Goal: Task Accomplishment & Management: Manage account settings

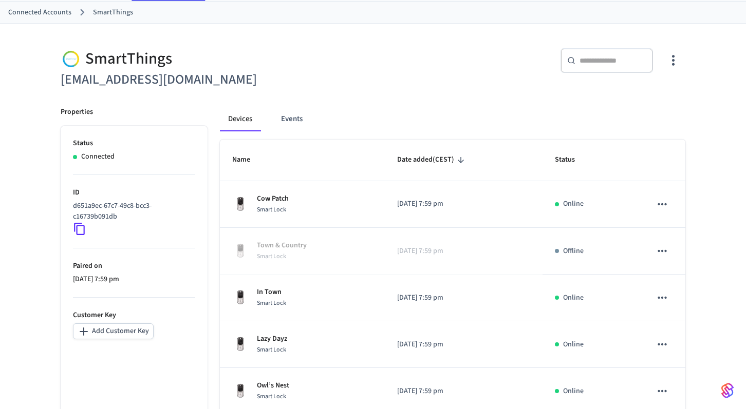
scroll to position [88, 0]
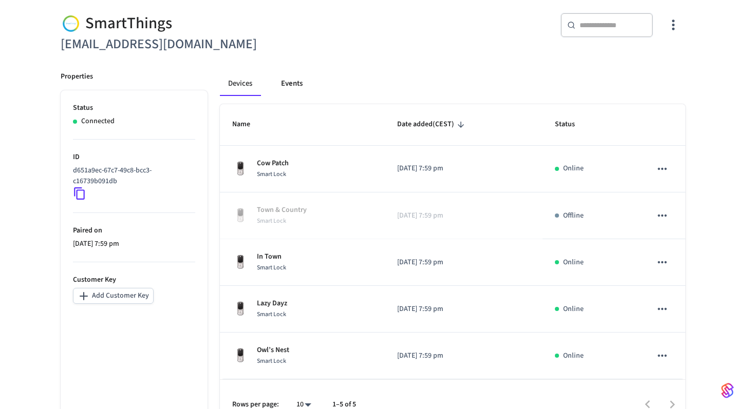
click at [287, 85] on button "Events" at bounding box center [292, 83] width 38 height 25
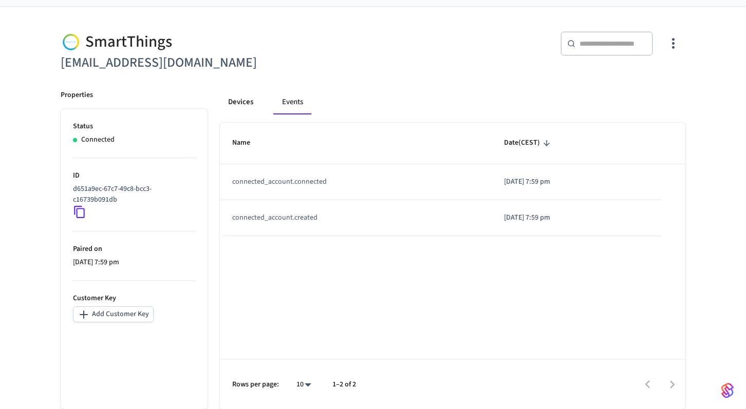
click at [245, 103] on button "Devices" at bounding box center [241, 102] width 42 height 25
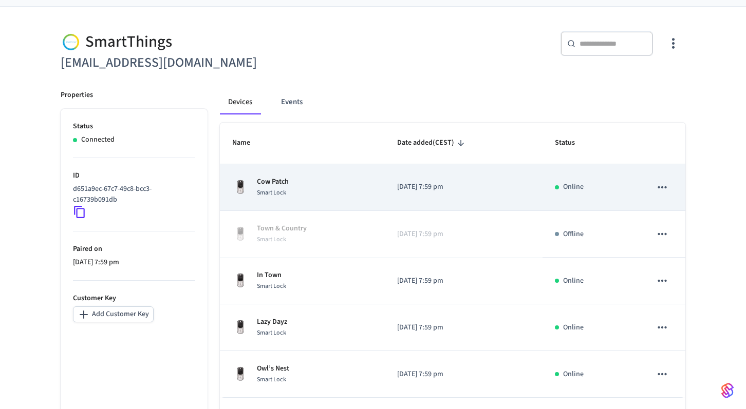
scroll to position [108, 0]
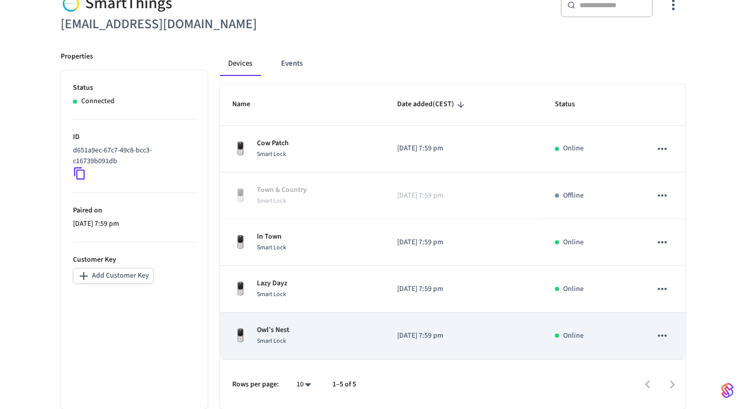
click at [336, 332] on div "Owl’s Nest Smart Lock" at bounding box center [302, 336] width 140 height 22
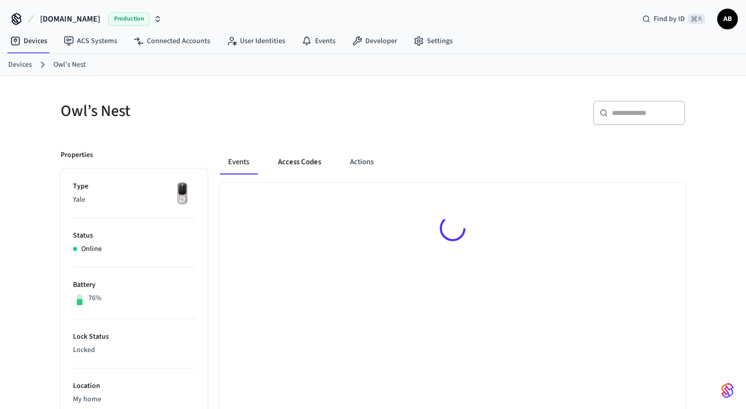
click at [291, 152] on button "Access Codes" at bounding box center [300, 162] width 60 height 25
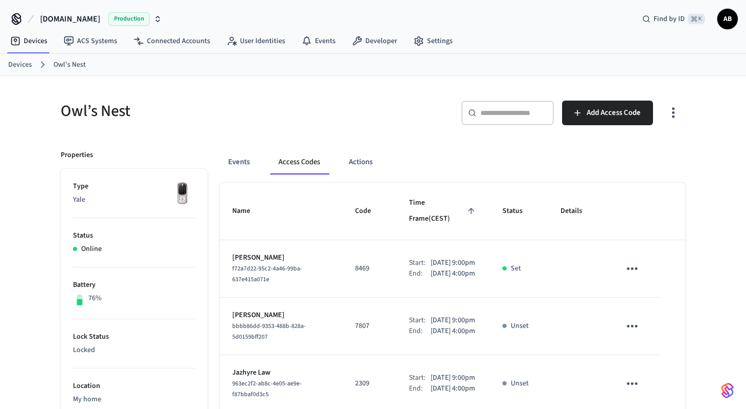
click at [669, 114] on icon "button" at bounding box center [673, 113] width 16 height 16
click at [633, 153] on li "Show unmanaged access codes on device" at bounding box center [607, 155] width 144 height 27
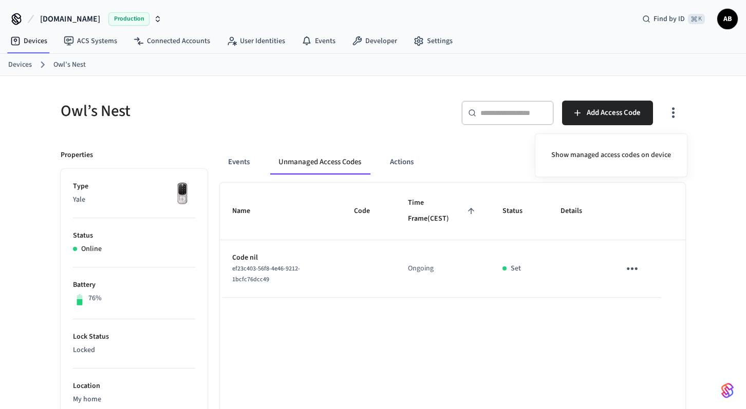
click at [472, 196] on div at bounding box center [373, 204] width 746 height 409
click at [674, 119] on icon "button" at bounding box center [673, 113] width 16 height 16
click at [647, 154] on li "Show managed access codes on device" at bounding box center [611, 155] width 136 height 27
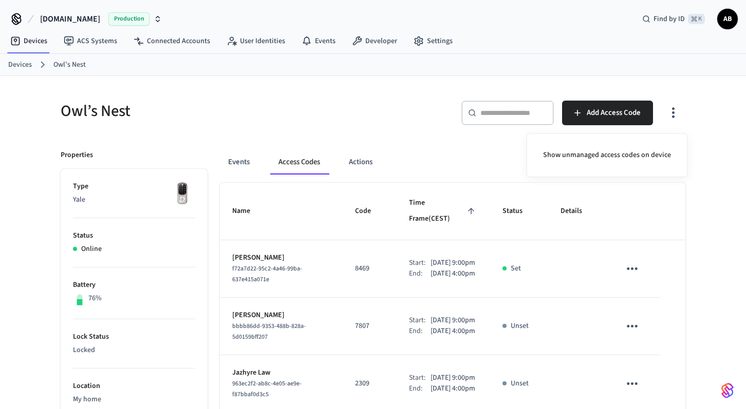
click at [417, 153] on div at bounding box center [373, 204] width 746 height 409
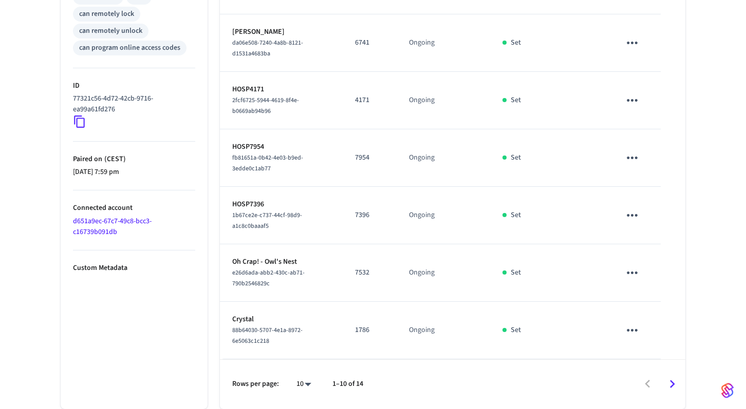
scroll to position [473, 0]
click at [670, 385] on icon "Go to next page" at bounding box center [672, 385] width 16 height 16
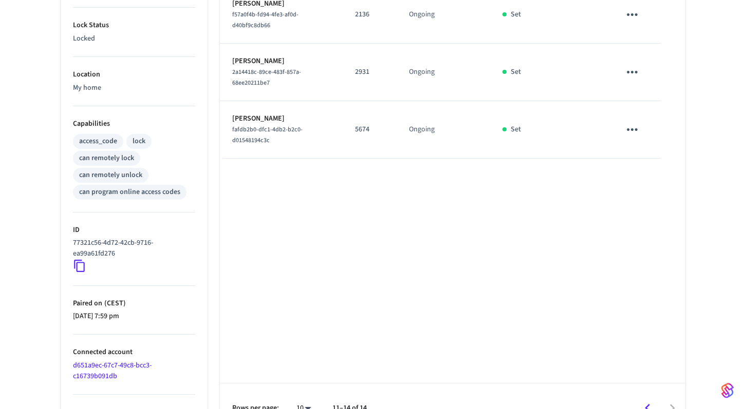
scroll to position [335, 0]
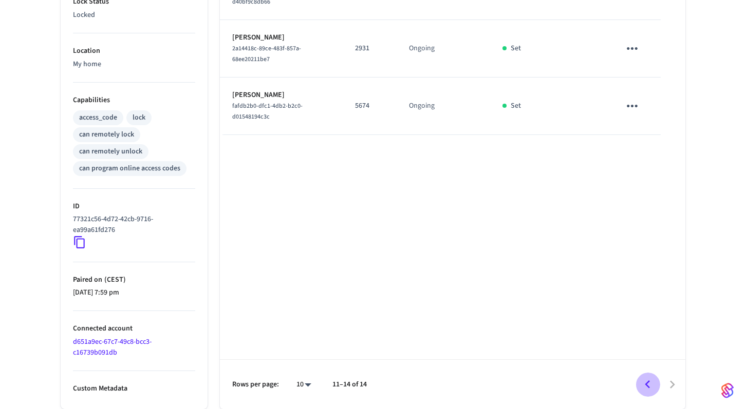
click at [642, 373] on button "Go to previous page" at bounding box center [648, 385] width 24 height 24
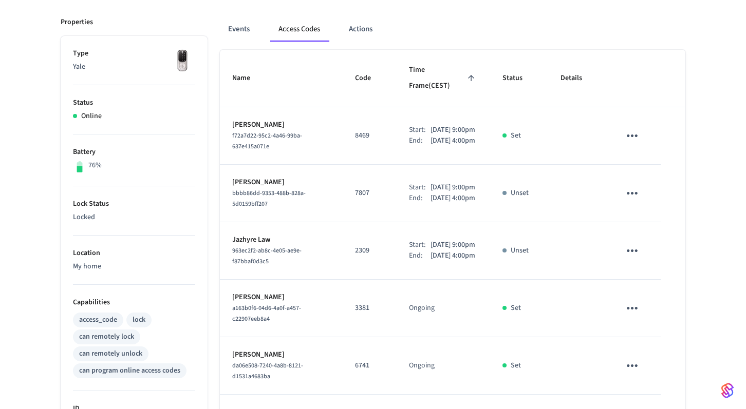
scroll to position [0, 0]
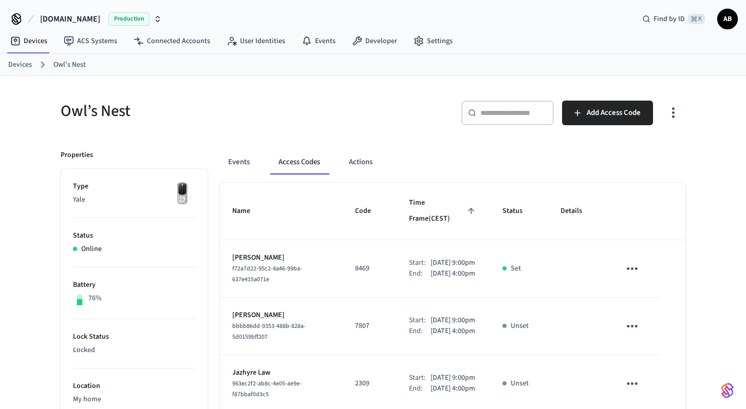
click at [394, 88] on div "​ ​ Add Access Code" at bounding box center [526, 110] width 319 height 45
click at [489, 126] on div "​ ​" at bounding box center [507, 115] width 92 height 29
click at [502, 115] on input "text" at bounding box center [513, 113] width 67 height 10
paste input "********"
type input "********"
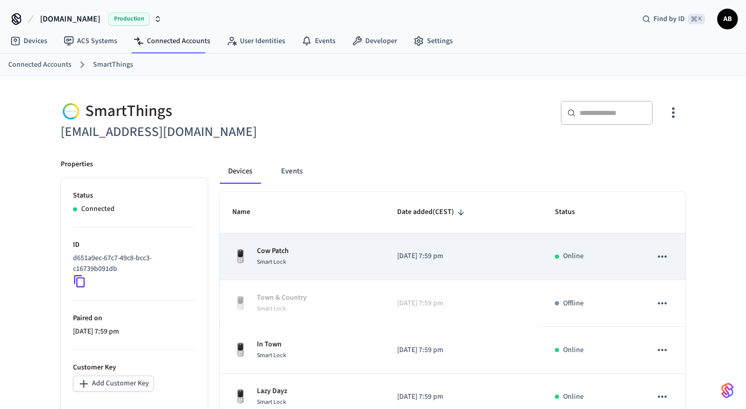
click at [315, 259] on div "Cow Patch Smart Lock" at bounding box center [302, 257] width 140 height 22
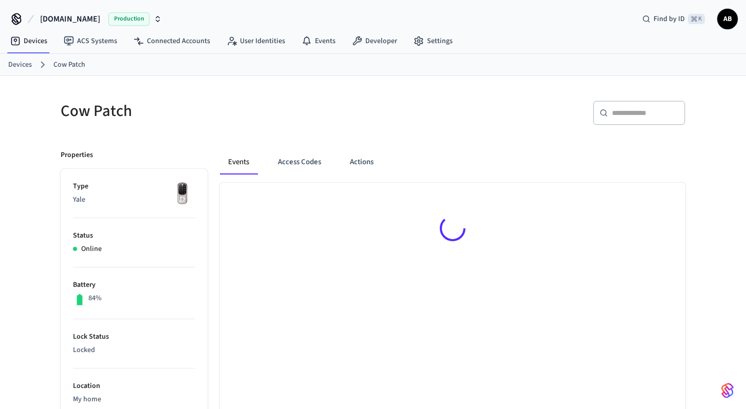
click at [648, 119] on div "​ ​" at bounding box center [639, 113] width 92 height 25
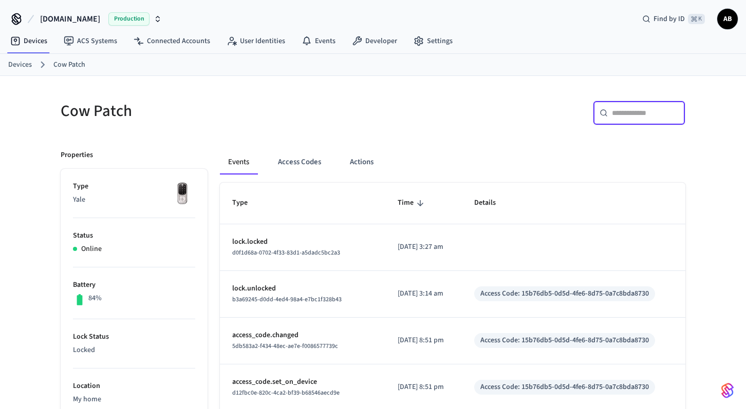
paste input "********"
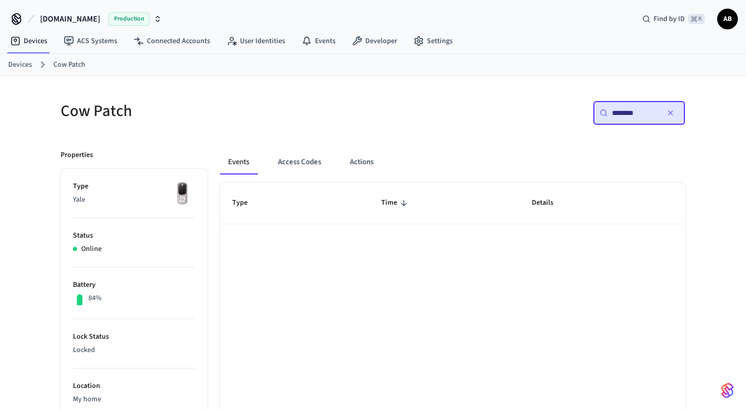
type input "********"
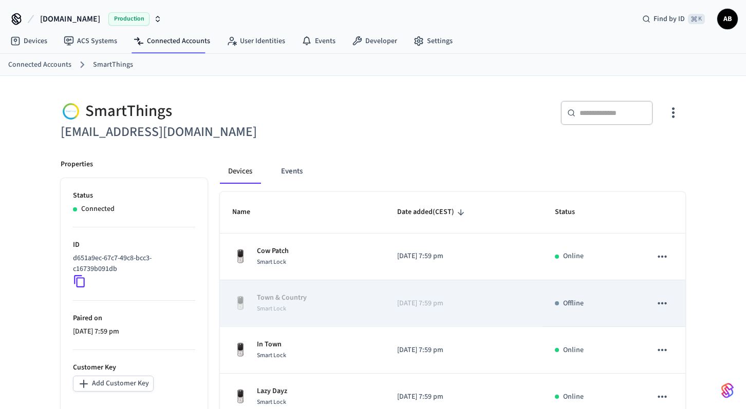
scroll to position [108, 0]
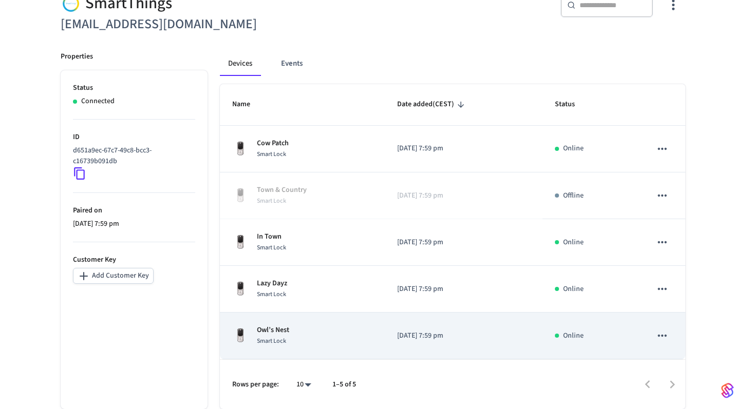
click at [283, 334] on p "Owl’s Nest" at bounding box center [273, 330] width 32 height 11
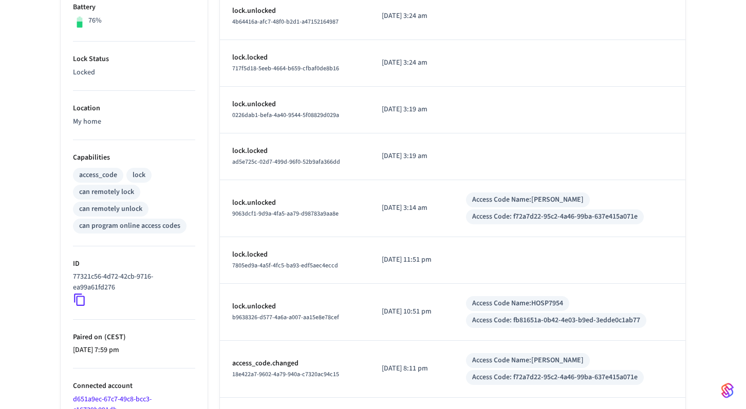
scroll to position [282, 0]
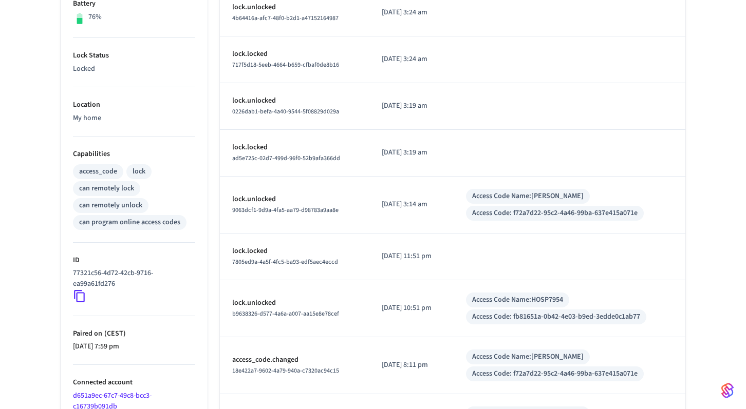
click at [79, 299] on icon at bounding box center [79, 296] width 13 height 13
click at [218, 69] on div "Events Access Codes Actions Type Time Details lock.locked e05a3c67-9eba-4ffa-89…" at bounding box center [447, 178] width 478 height 645
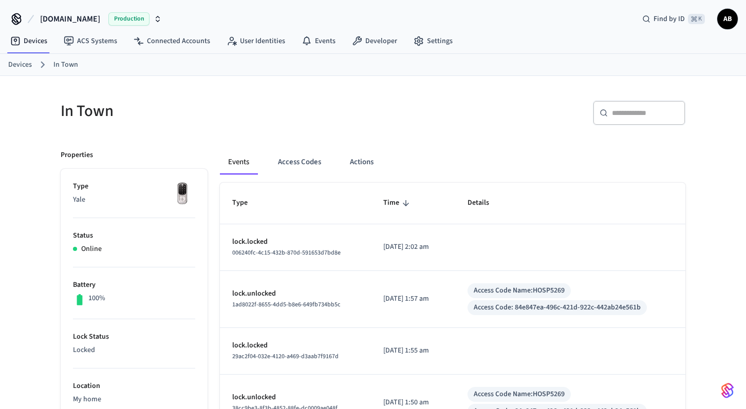
click at [532, 309] on div "Access Code: 84e847ea-496c-421d-922c-442ab24e561b" at bounding box center [557, 308] width 167 height 11
drag, startPoint x: 532, startPoint y: 309, endPoint x: 642, endPoint y: 309, distance: 109.9
click at [641, 309] on div "Access Code: 84e847ea-496c-421d-922c-442ab24e561b" at bounding box center [557, 308] width 167 height 11
copy div "84e847ea-496c-421d-922c-442ab24e561b"
click at [293, 156] on button "Access Codes" at bounding box center [300, 162] width 60 height 25
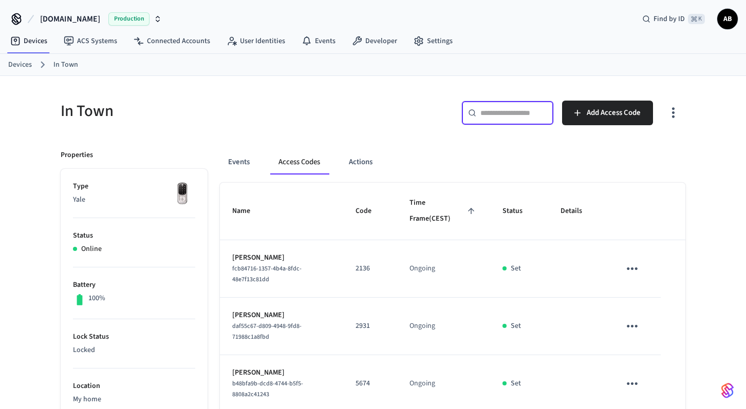
click at [520, 114] on input "text" at bounding box center [513, 113] width 67 height 10
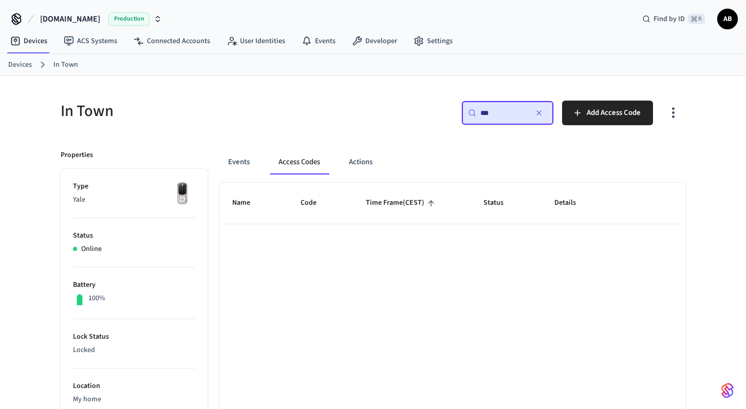
type input "****"
type input "*******"
click at [674, 117] on icon "button" at bounding box center [673, 113] width 3 height 11
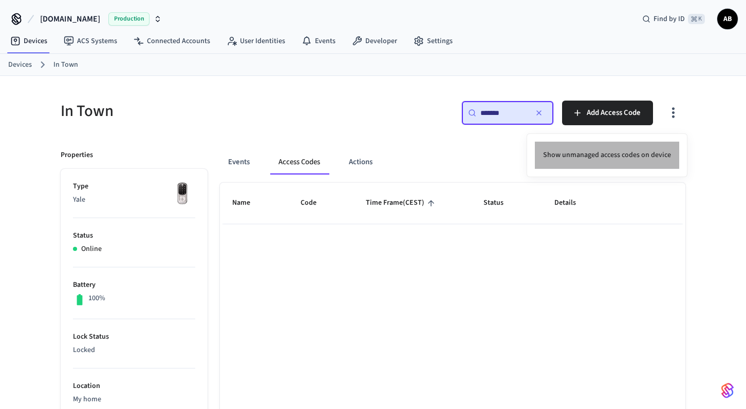
click at [620, 152] on li "Show unmanaged access codes on device" at bounding box center [607, 155] width 144 height 27
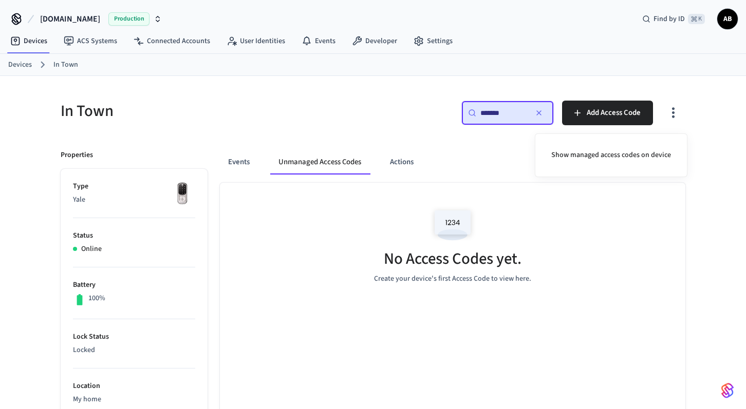
click at [228, 162] on div at bounding box center [373, 204] width 746 height 409
click at [529, 112] on div "​ ******* ​" at bounding box center [507, 113] width 92 height 25
click at [539, 112] on icon "button" at bounding box center [539, 113] width 8 height 8
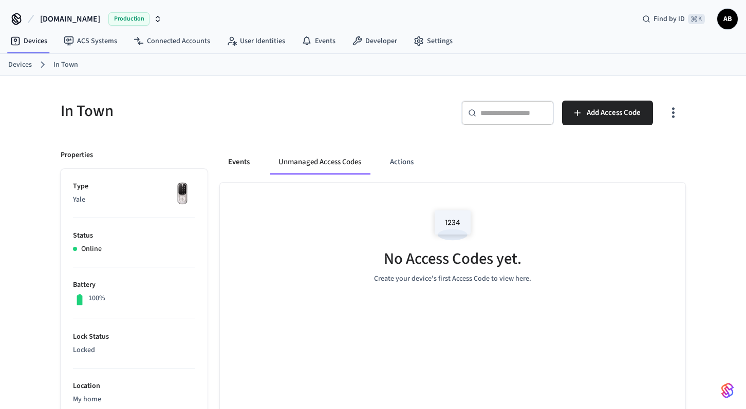
click at [251, 161] on button "Events" at bounding box center [239, 162] width 38 height 25
